Goal: Task Accomplishment & Management: Understand process/instructions

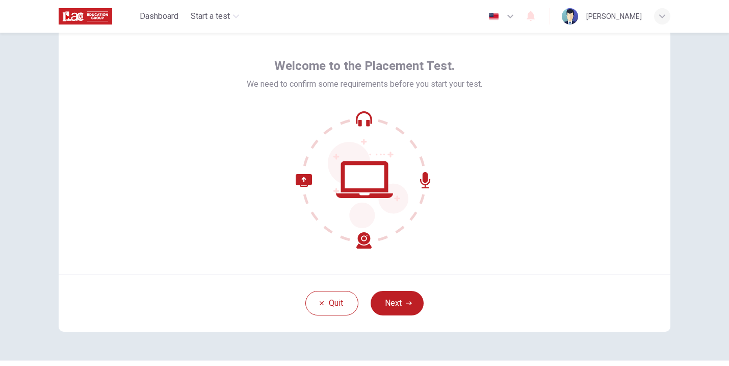
scroll to position [37, 0]
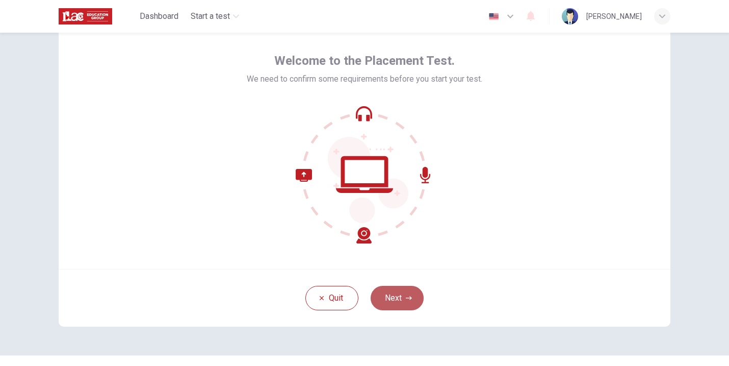
click at [400, 295] on button "Next" at bounding box center [397, 298] width 53 height 24
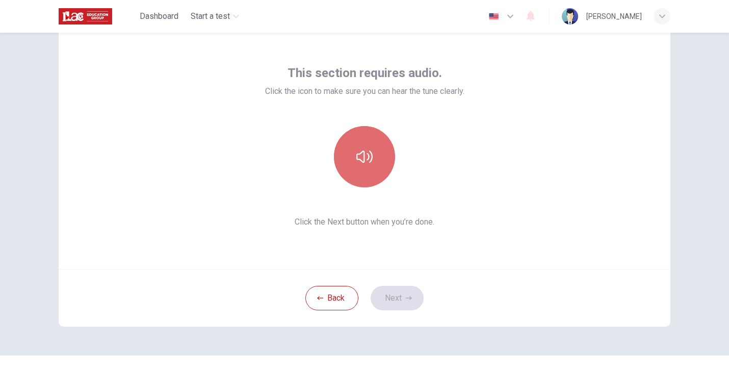
click at [362, 162] on icon "button" at bounding box center [364, 156] width 16 height 16
click at [366, 165] on button "button" at bounding box center [364, 156] width 61 height 61
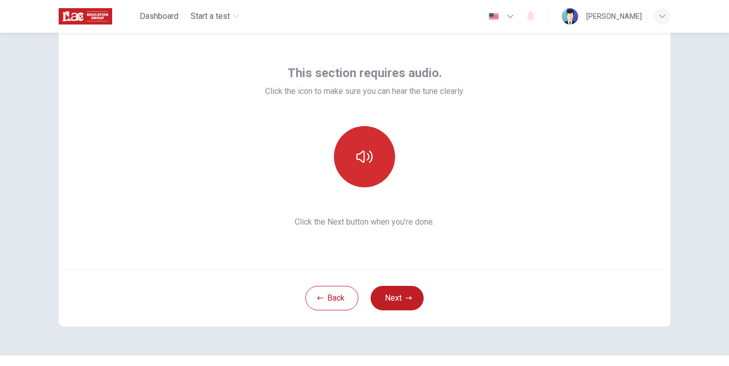
click at [361, 158] on icon "button" at bounding box center [364, 156] width 16 height 12
click at [396, 295] on button "Next" at bounding box center [397, 298] width 53 height 24
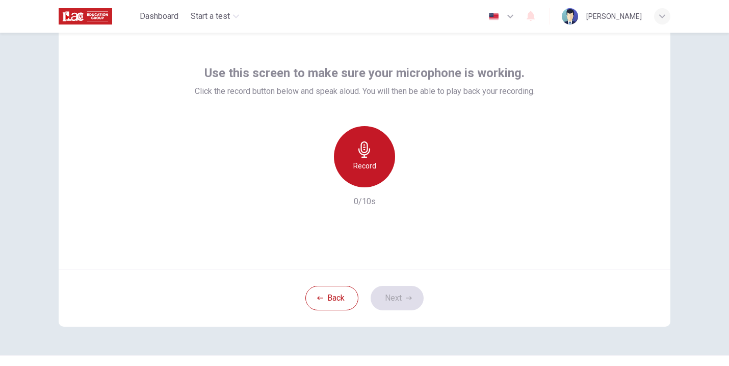
click at [360, 154] on icon "button" at bounding box center [364, 149] width 12 height 16
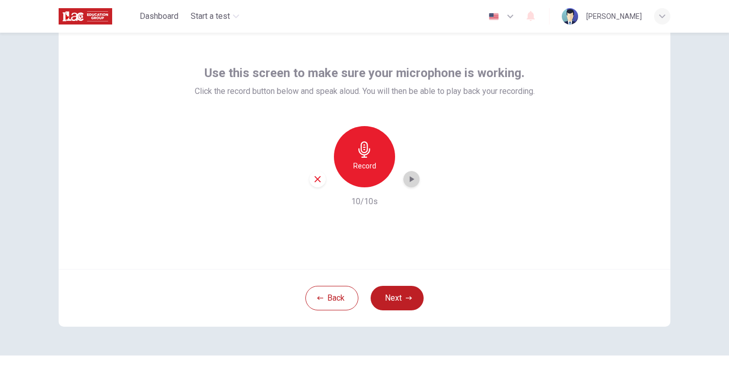
click at [410, 178] on icon "button" at bounding box center [412, 179] width 5 height 6
click at [315, 180] on icon "button" at bounding box center [318, 179] width 6 height 6
click at [363, 152] on icon "button" at bounding box center [364, 149] width 12 height 16
click at [407, 181] on icon "button" at bounding box center [411, 179] width 10 height 10
click at [384, 300] on button "Next" at bounding box center [397, 298] width 53 height 24
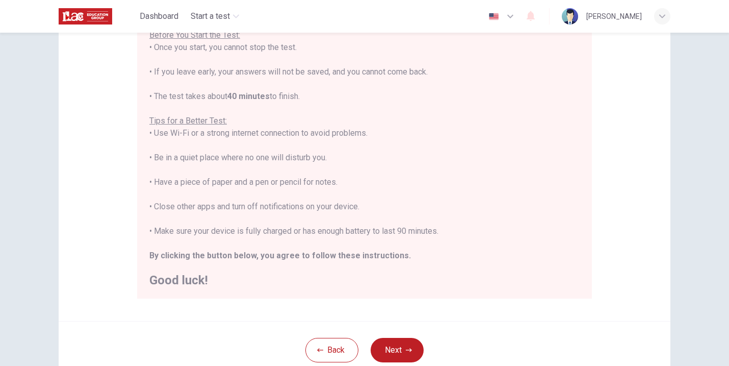
scroll to position [126, 0]
click at [401, 349] on button "Next" at bounding box center [397, 351] width 53 height 24
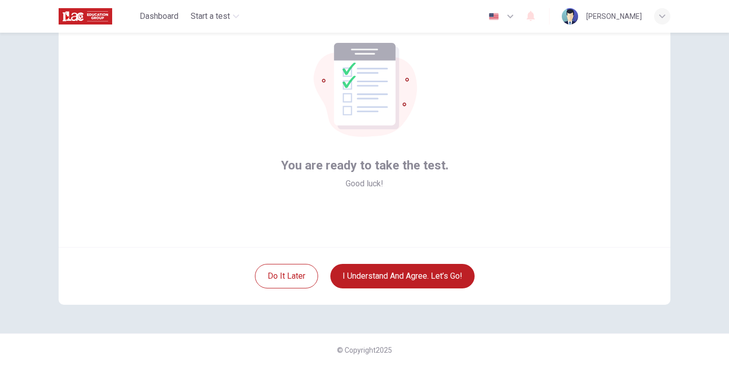
scroll to position [0, 0]
click at [296, 280] on button "Do it later" at bounding box center [286, 276] width 63 height 24
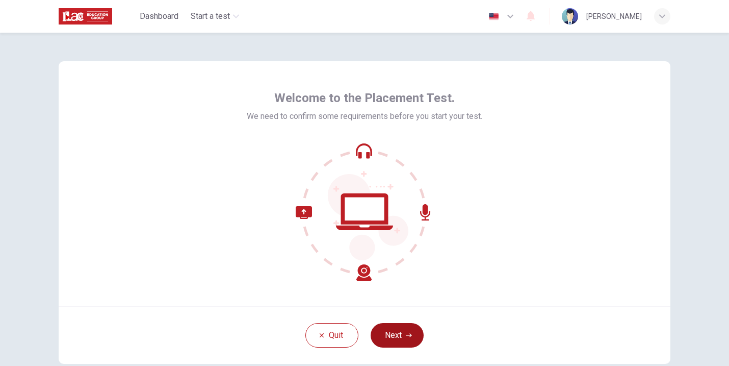
click at [396, 342] on button "Next" at bounding box center [397, 335] width 53 height 24
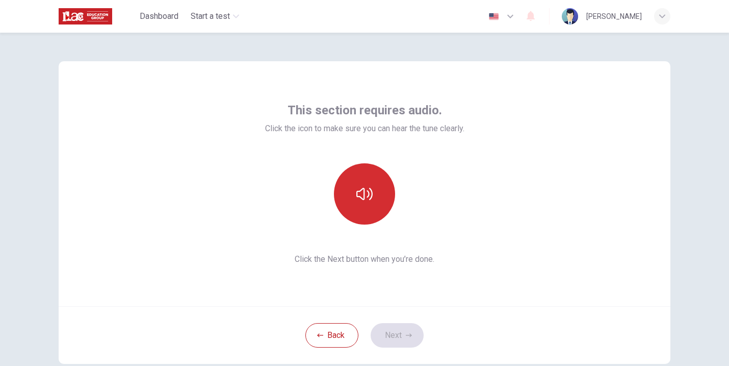
click at [370, 205] on button "button" at bounding box center [364, 193] width 61 height 61
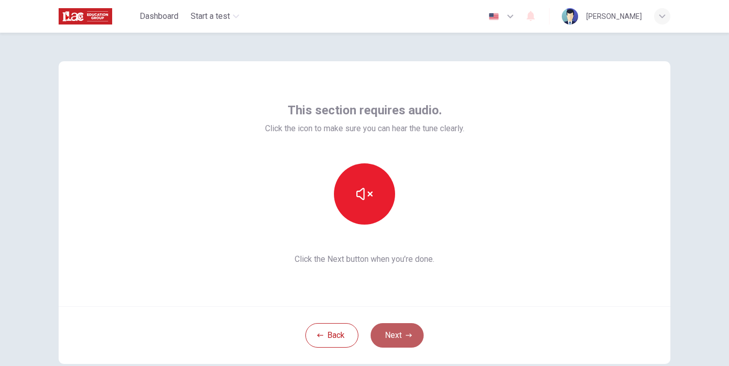
click at [396, 335] on button "Next" at bounding box center [397, 335] width 53 height 24
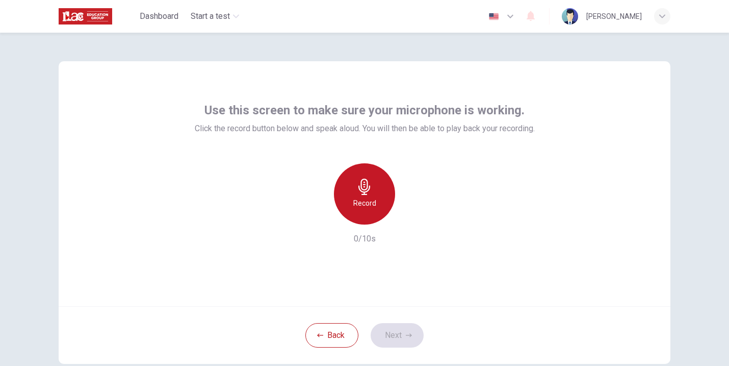
click at [369, 192] on icon "button" at bounding box center [364, 186] width 16 height 16
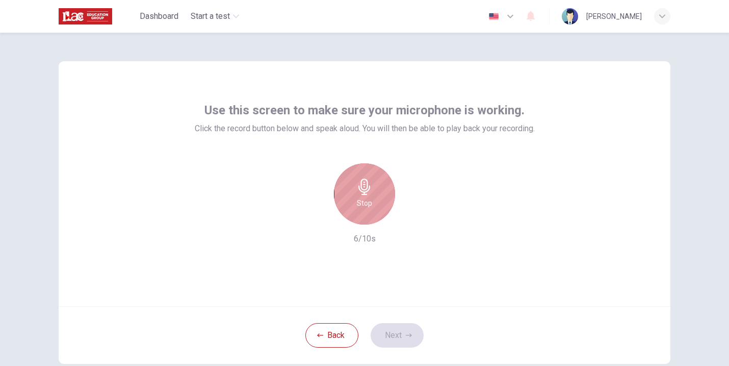
click at [368, 195] on div "Stop" at bounding box center [364, 193] width 61 height 61
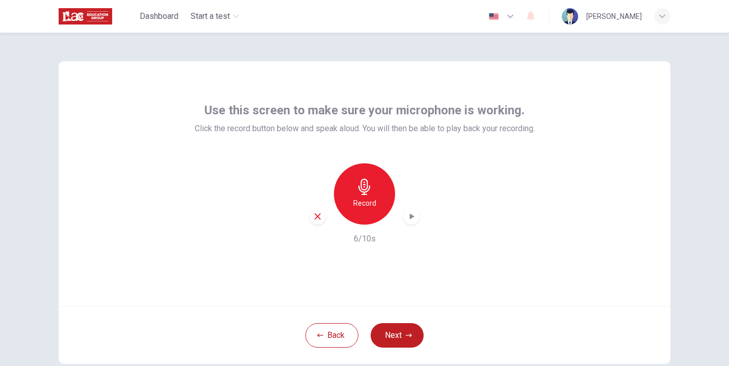
click at [410, 217] on icon "button" at bounding box center [412, 216] width 5 height 6
click at [400, 332] on button "Next" at bounding box center [397, 335] width 53 height 24
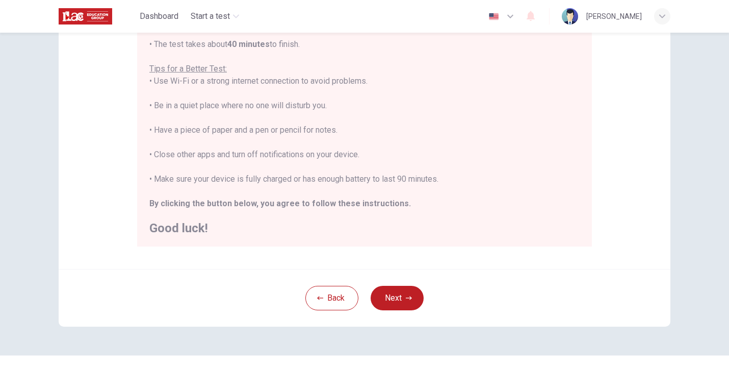
scroll to position [181, 0]
click at [406, 295] on icon "button" at bounding box center [409, 296] width 6 height 6
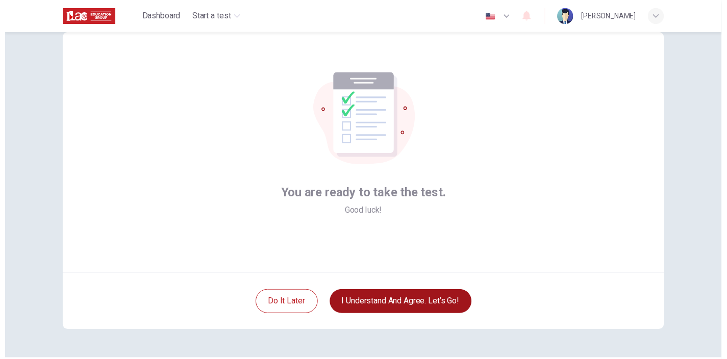
scroll to position [7, 0]
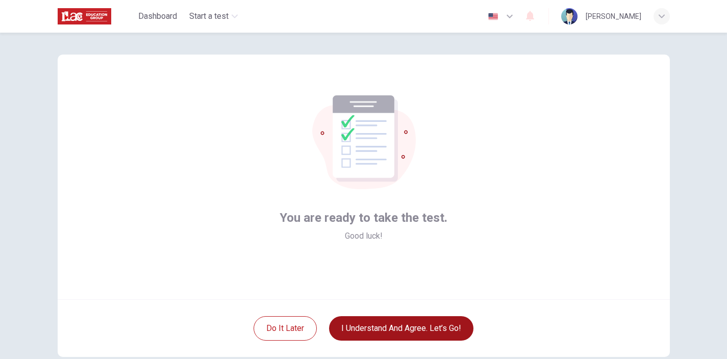
click at [404, 270] on div "You are ready to take the test. Good luck!" at bounding box center [364, 177] width 612 height 245
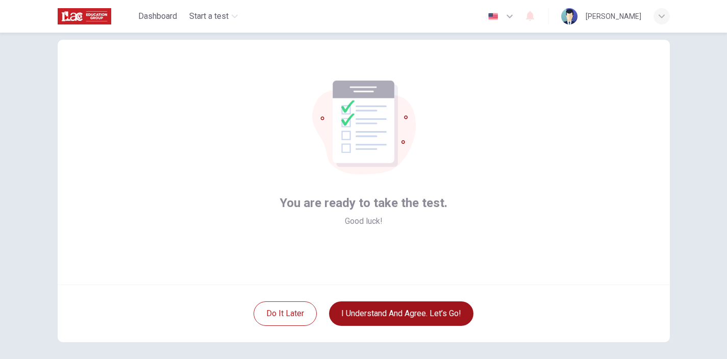
scroll to position [22, 0]
click at [502, 91] on div "You are ready to take the test. Good luck!" at bounding box center [364, 161] width 612 height 245
